Goal: Find specific page/section: Find specific page/section

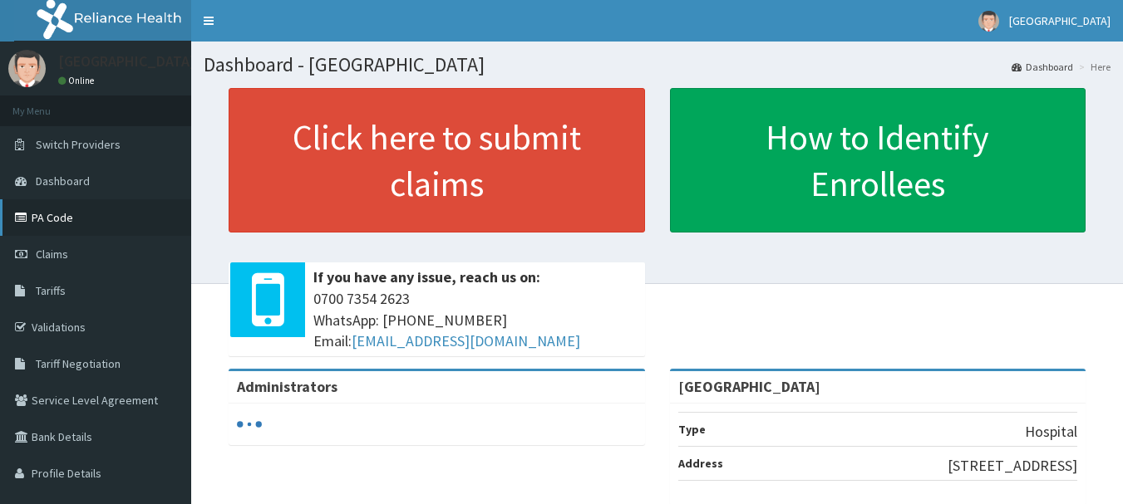
click at [106, 226] on link "PA Code" at bounding box center [95, 217] width 191 height 37
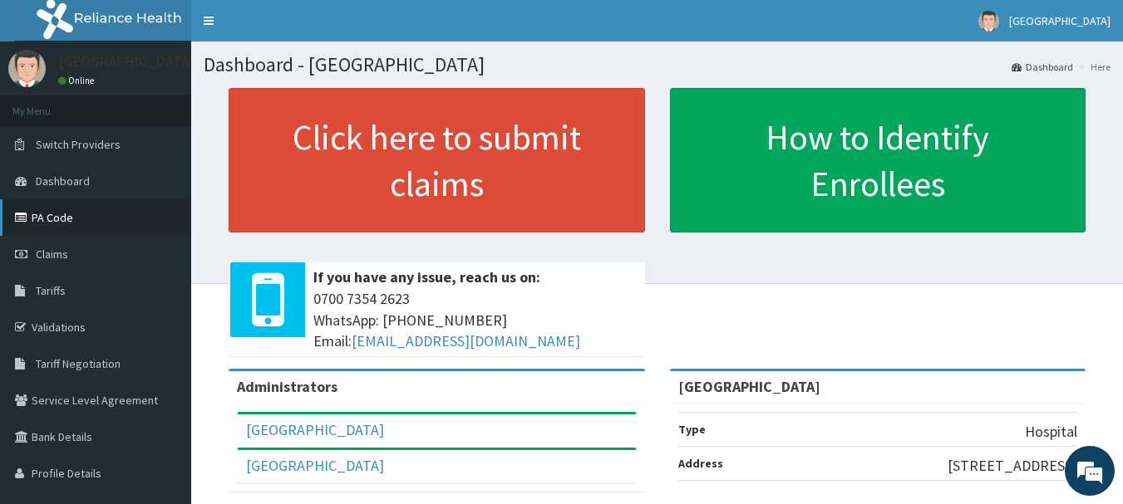
click at [86, 223] on link "PA Code" at bounding box center [95, 217] width 191 height 37
